Goal: Transaction & Acquisition: Purchase product/service

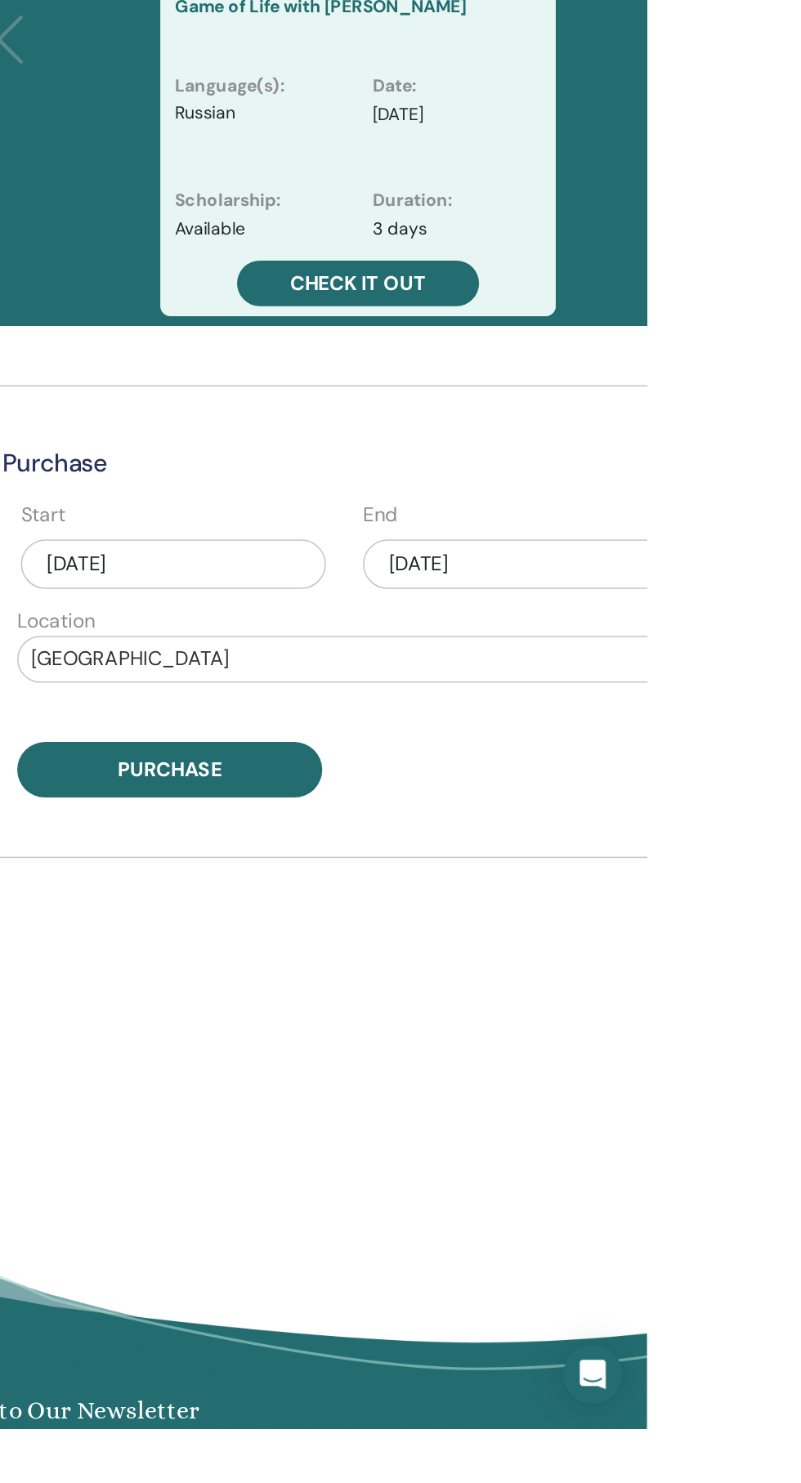
click at [749, 923] on div "Oct/15, 2025" at bounding box center [714, 911] width 202 height 33
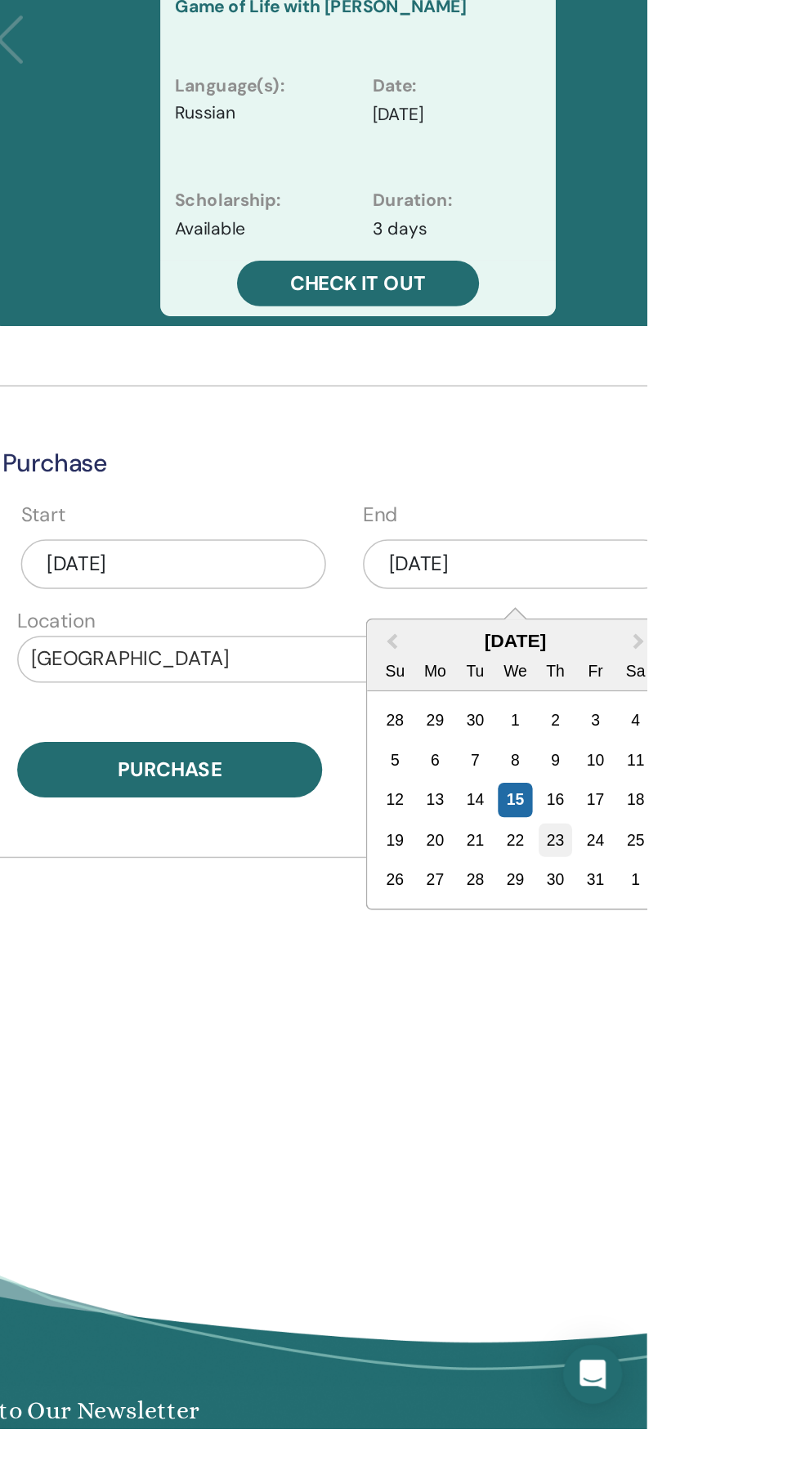
click at [738, 1094] on div "23" at bounding box center [740, 1094] width 22 height 22
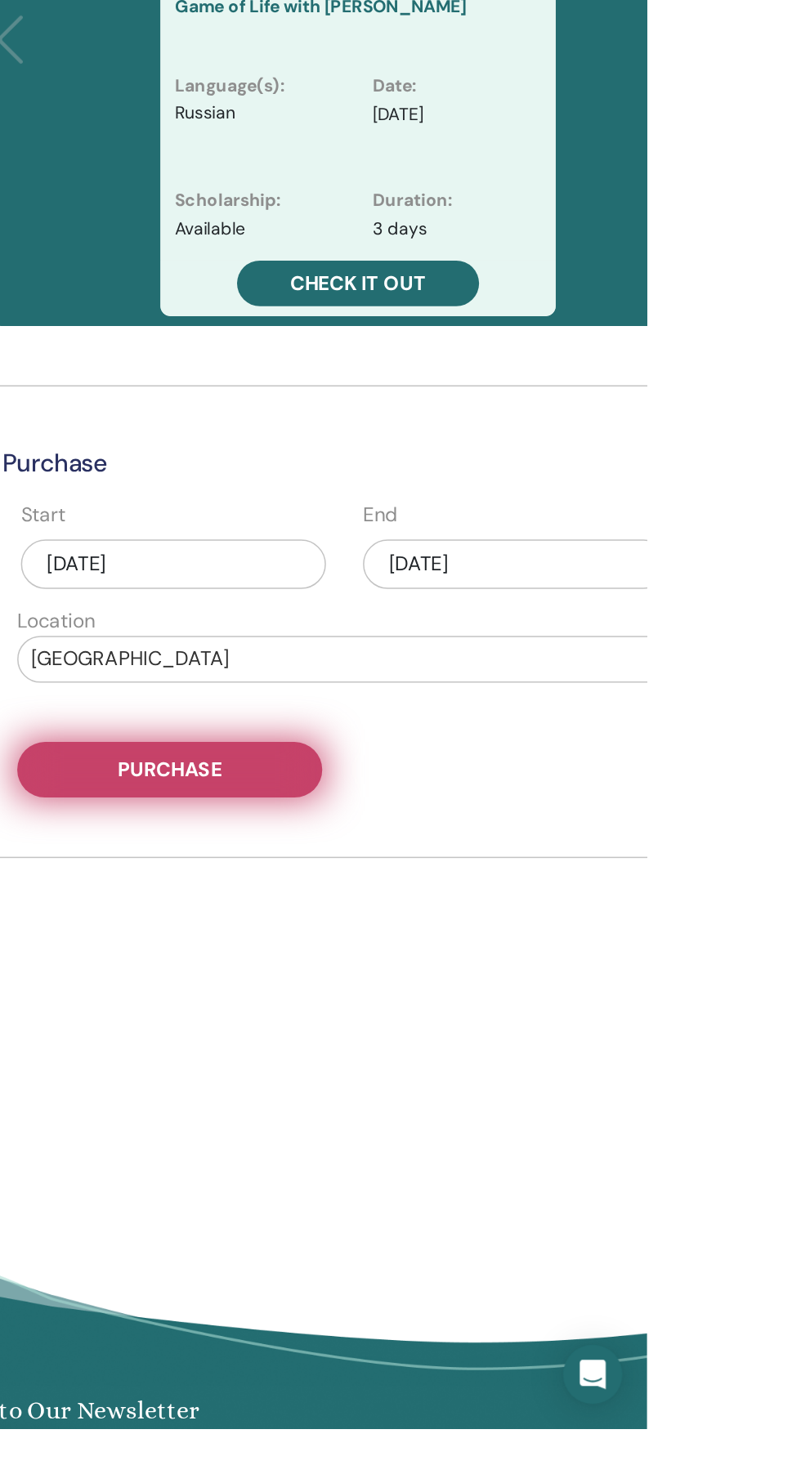
click at [536, 1051] on button "Purchase" at bounding box center [485, 1047] width 202 height 37
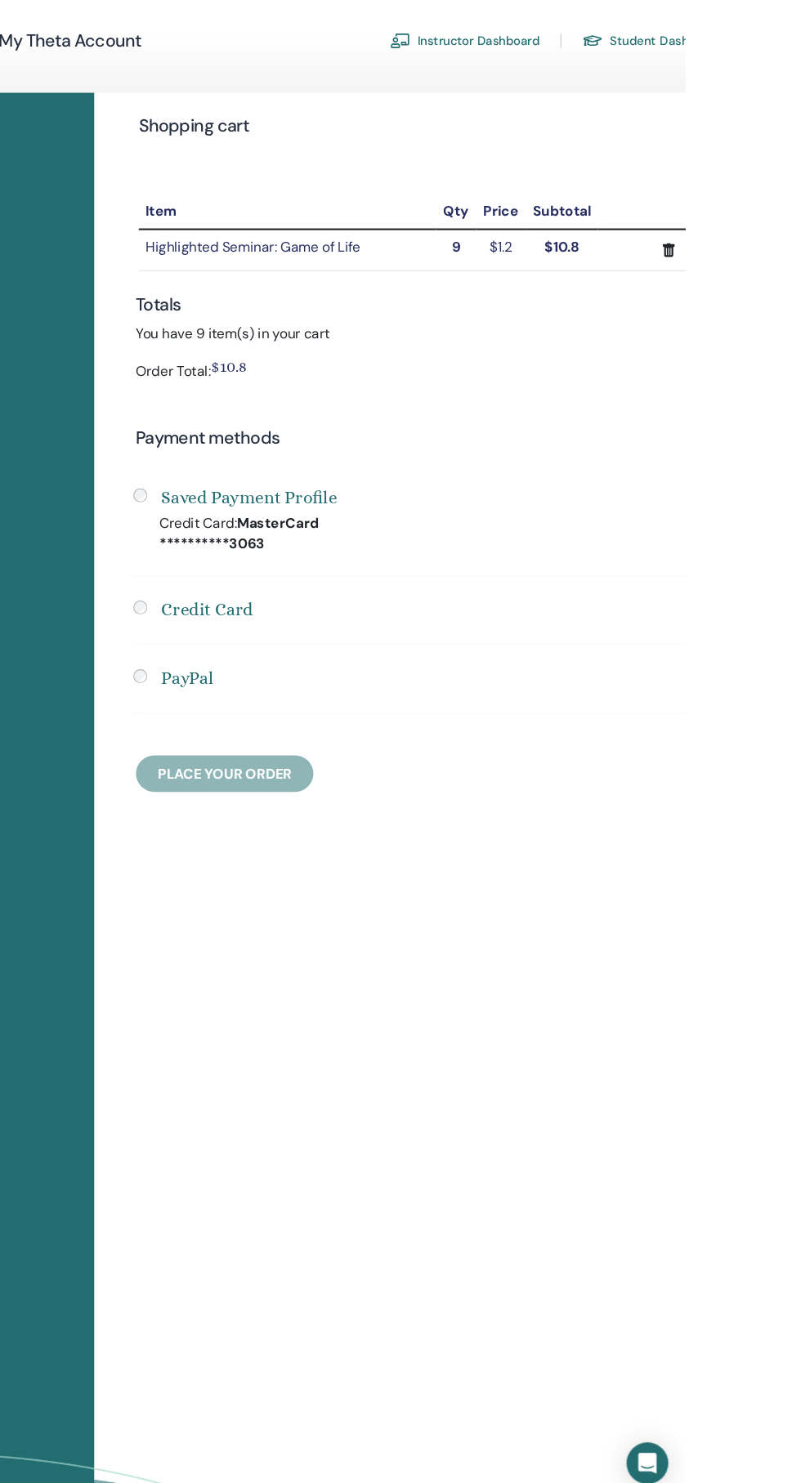
click at [382, 645] on h4 "Credit Card" at bounding box center [351, 645] width 87 height 25
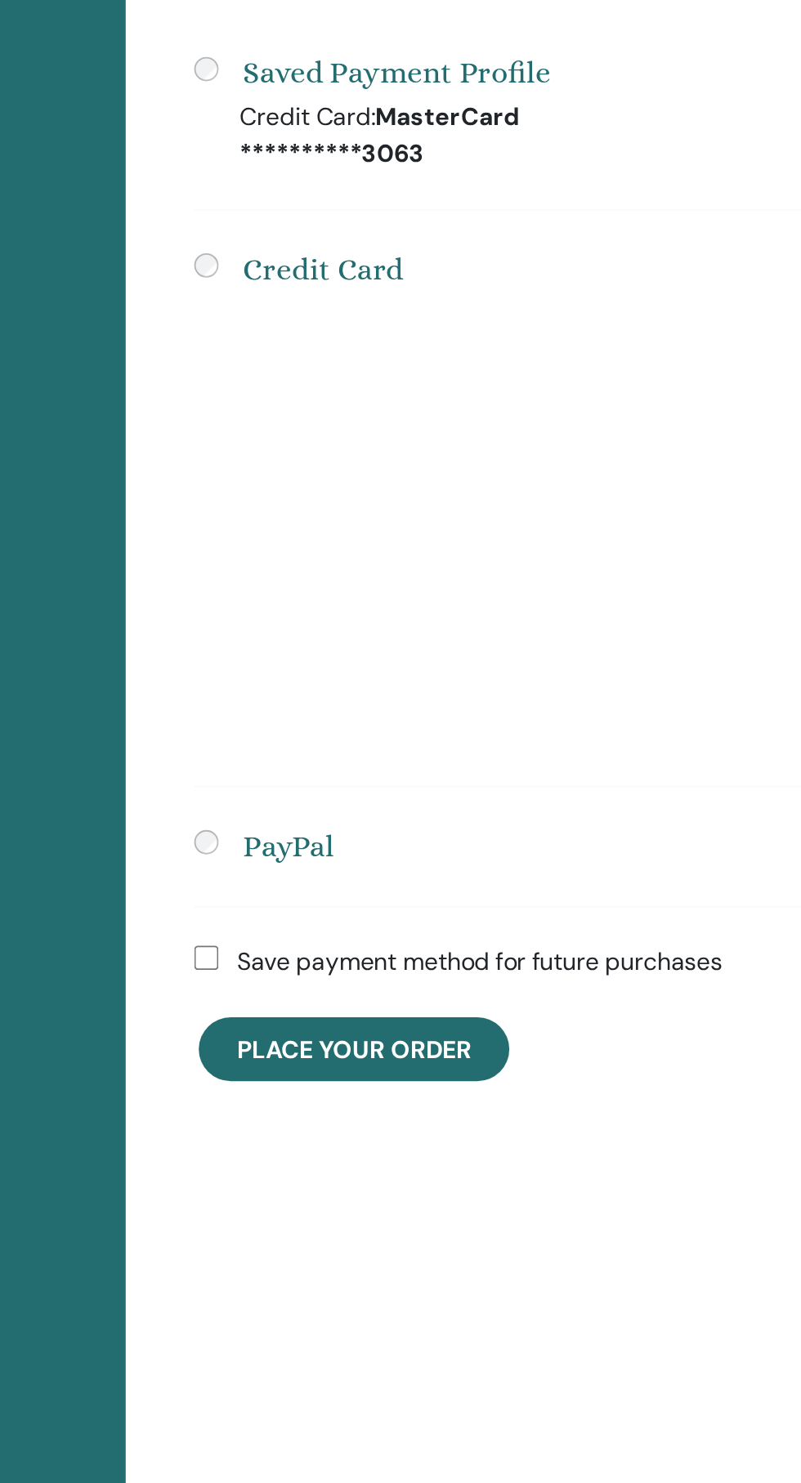
click at [561, 964] on div "PayPal" at bounding box center [569, 955] width 574 height 25
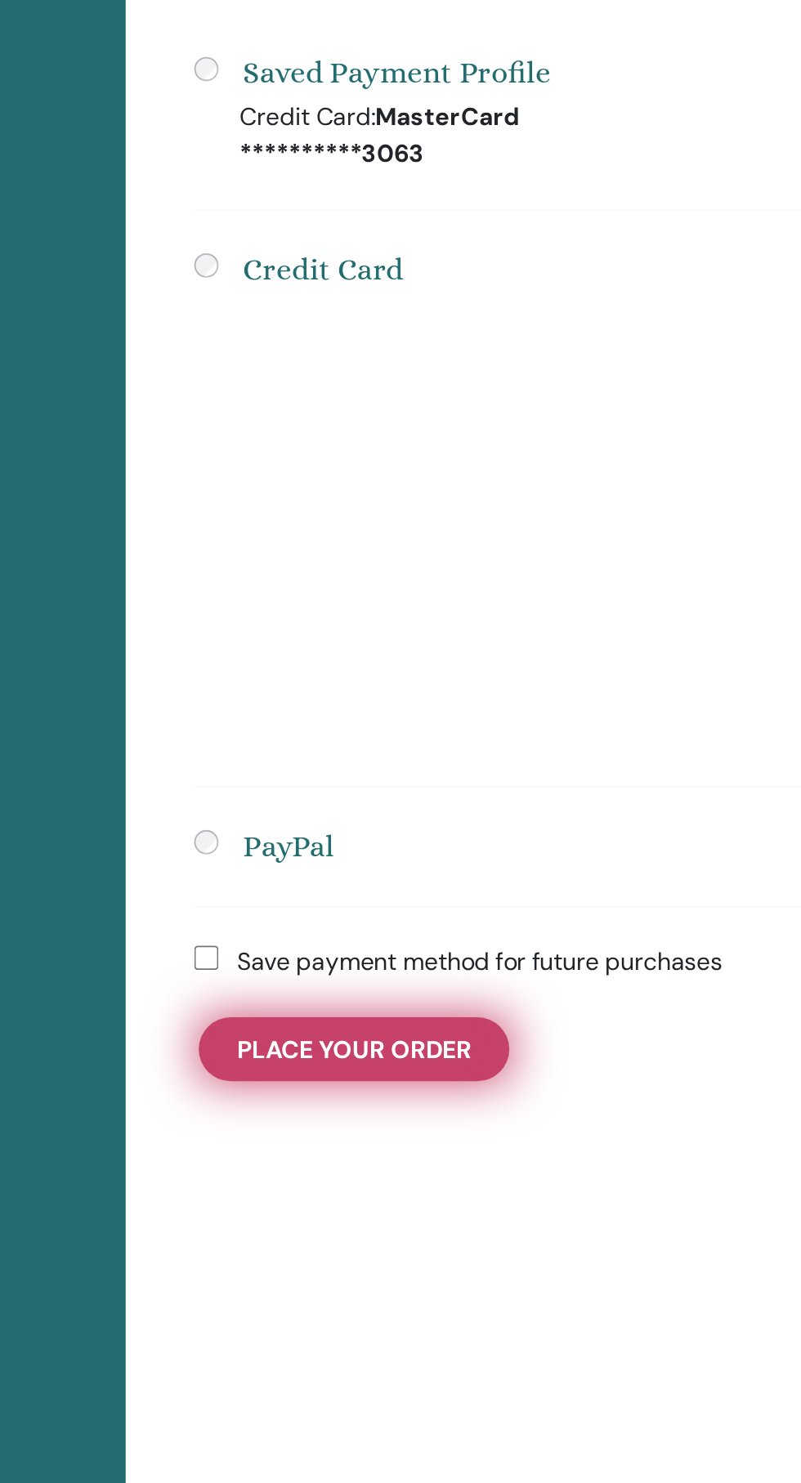
click at [411, 1067] on span "Place Your Order" at bounding box center [368, 1064] width 126 height 17
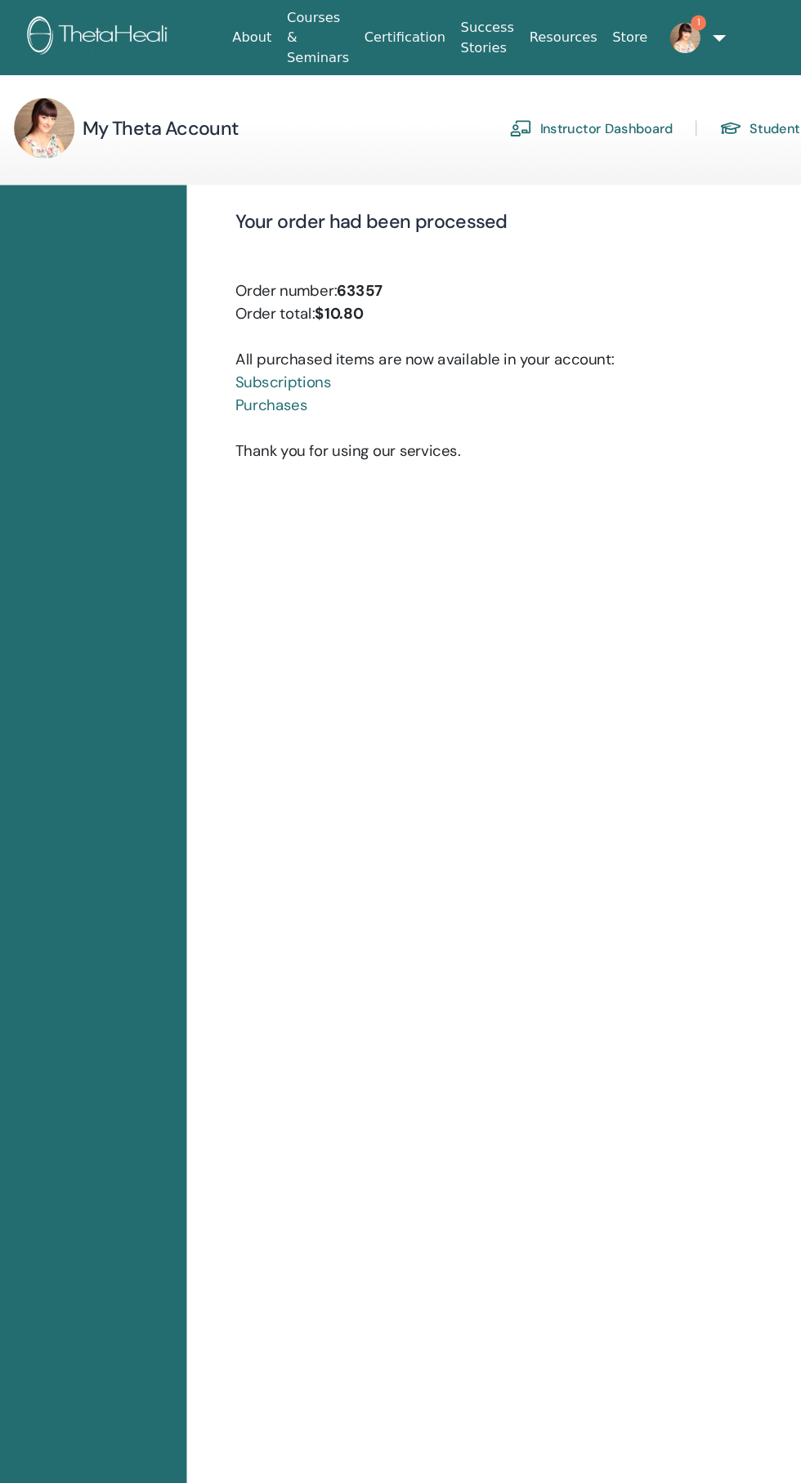
click at [686, 31] on link "1" at bounding box center [668, 33] width 41 height 52
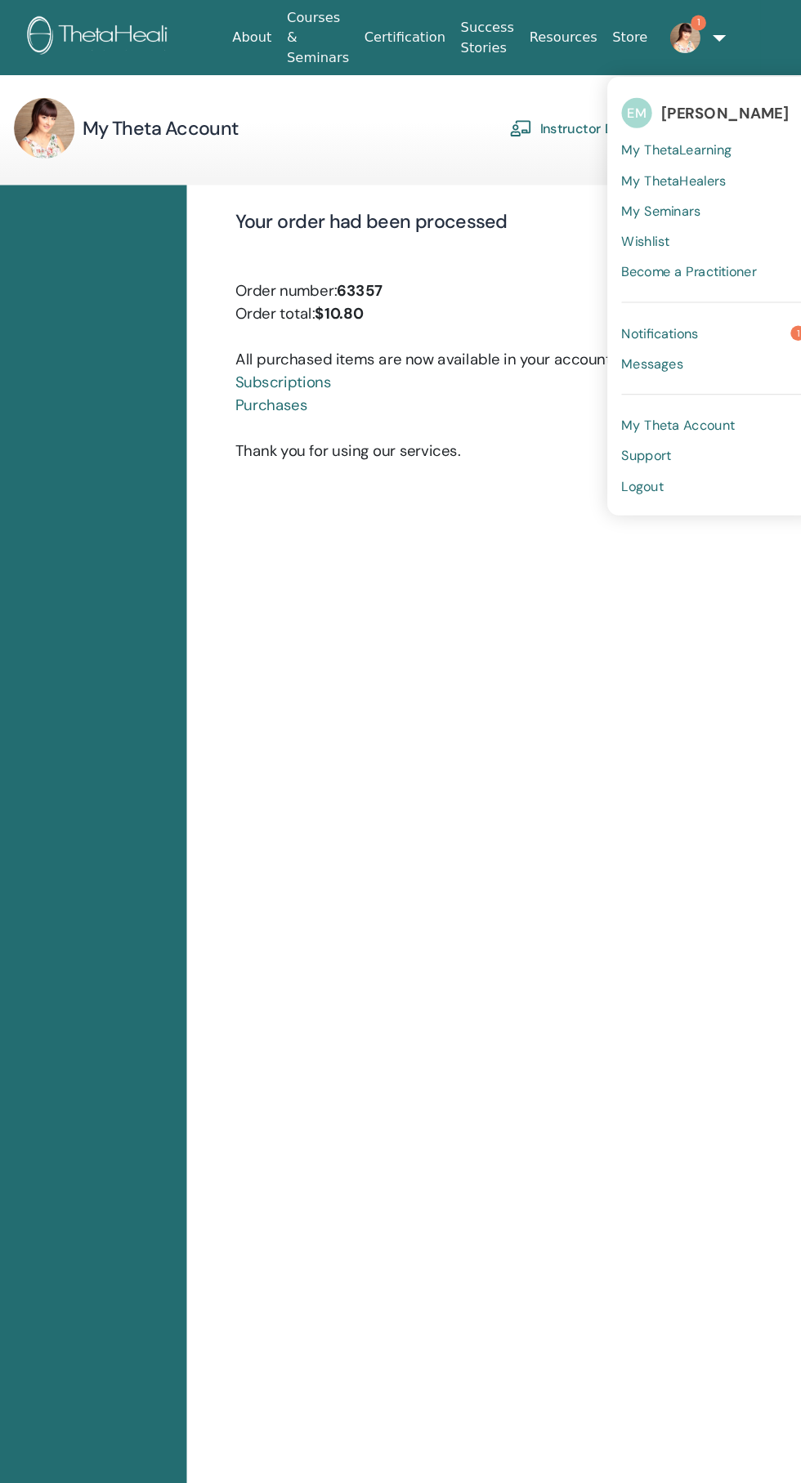
click at [676, 291] on span "Notifications" at bounding box center [652, 286] width 66 height 15
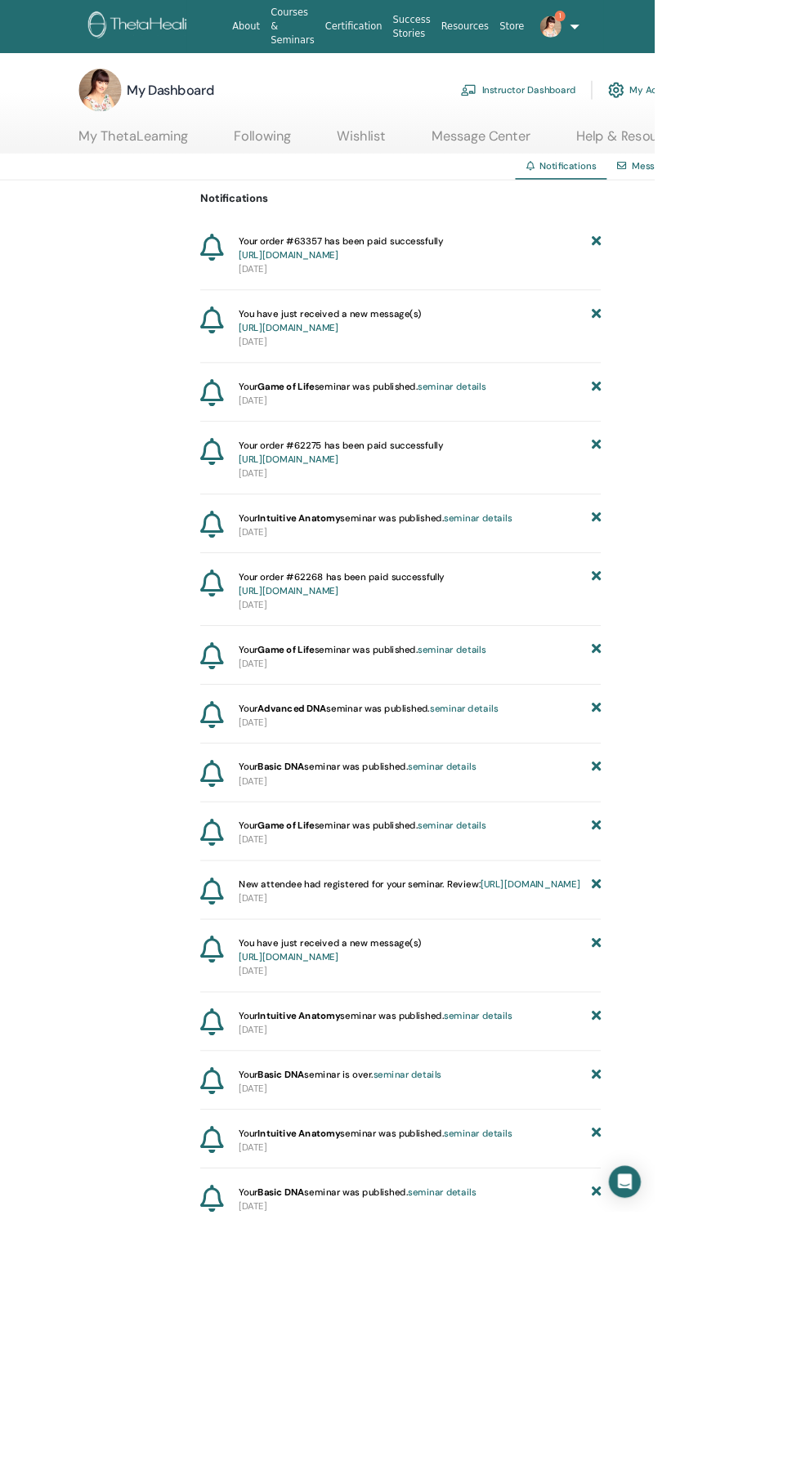
click at [673, 110] on link "Instructor Dashboard" at bounding box center [634, 110] width 141 height 36
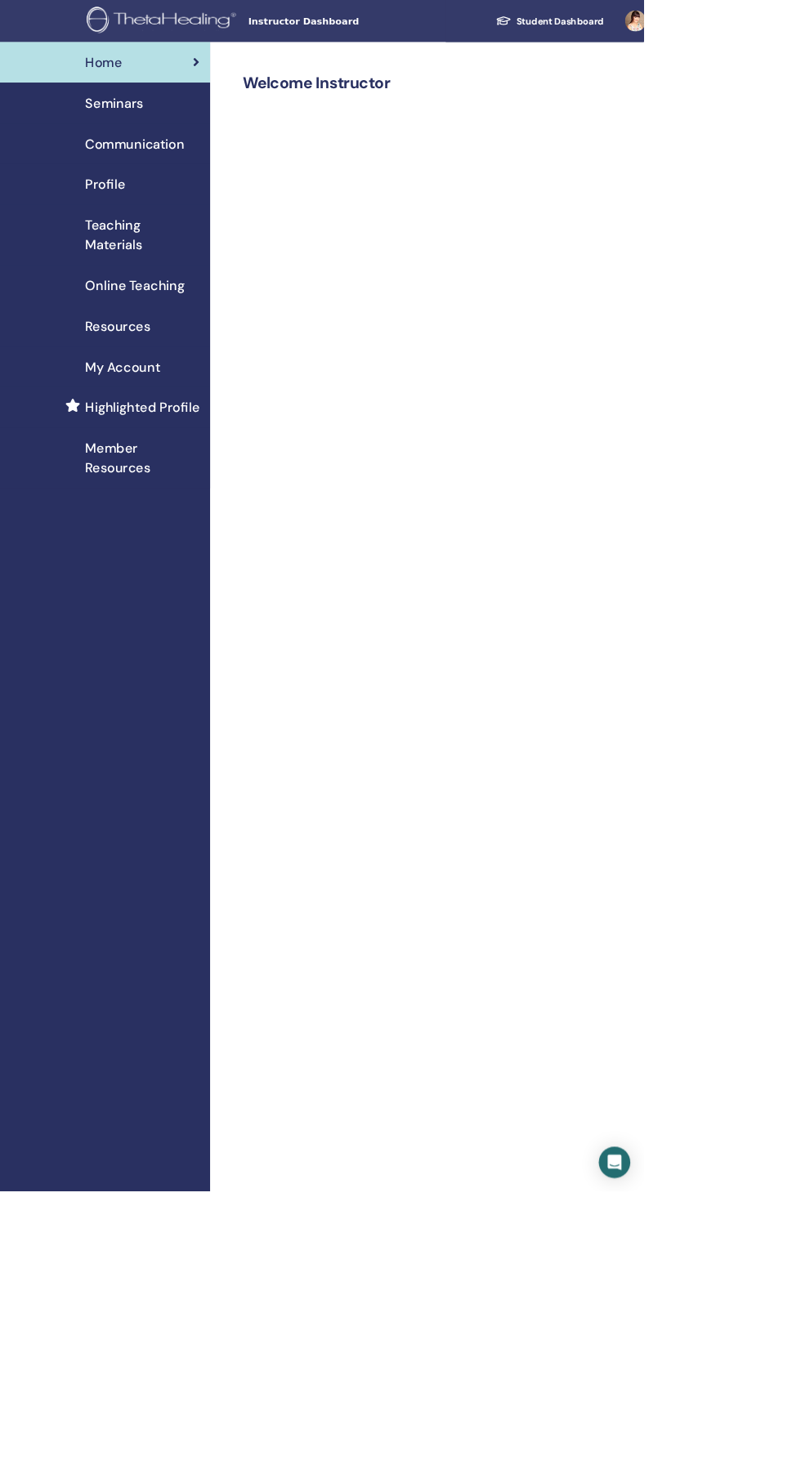
click at [185, 132] on div "Seminars" at bounding box center [130, 128] width 235 height 25
